Goal: Task Accomplishment & Management: Use online tool/utility

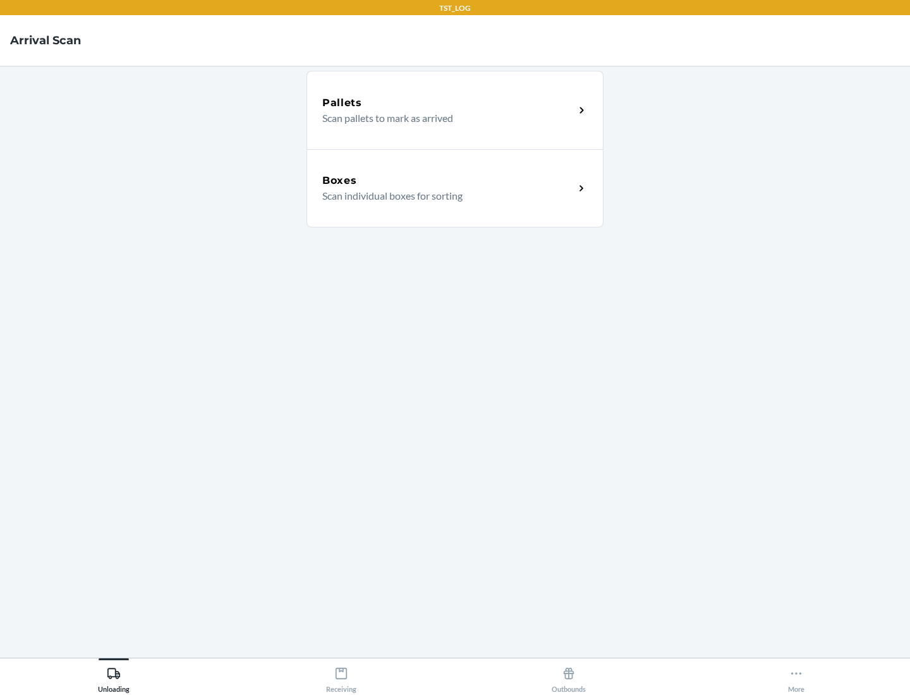
click at [448, 181] on div "Boxes" at bounding box center [448, 180] width 252 height 15
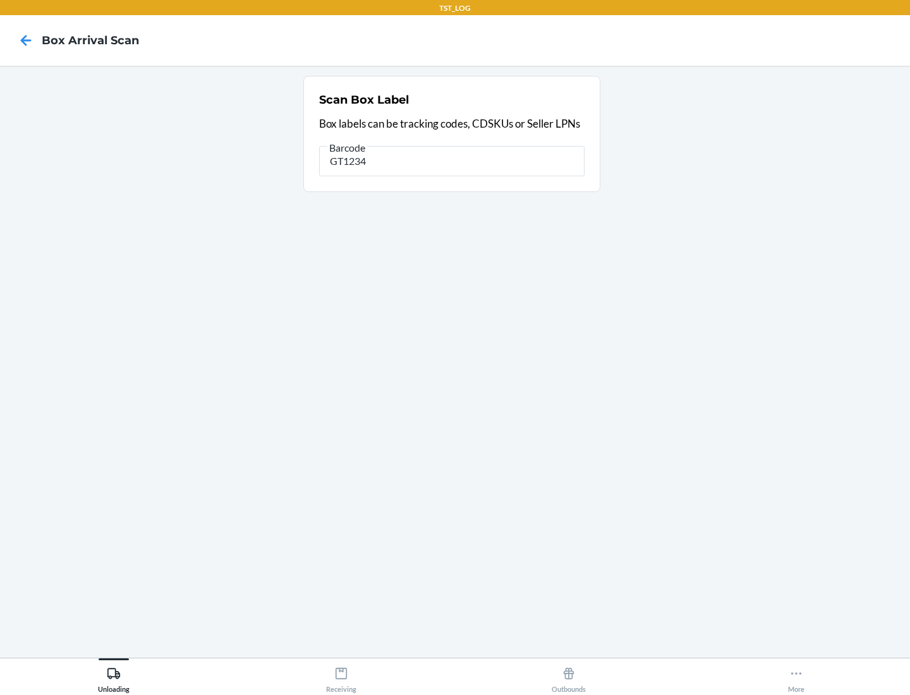
type input "GT1234"
